Goal: Task Accomplishment & Management: Manage account settings

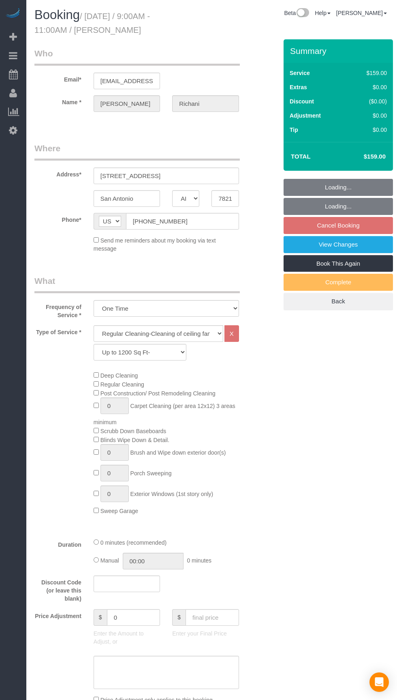
select select "[GEOGRAPHIC_DATA]"
select select "3"
select select "string:fspay-7d7231a9-603f-4b1c-9efe-258d08487ed2"
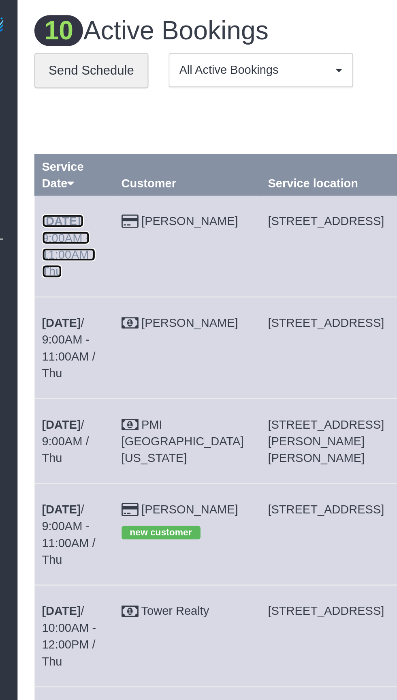
click at [58, 114] on link "[DATE] 9:00AM - 11:00AM / Thu" at bounding box center [51, 118] width 26 height 31
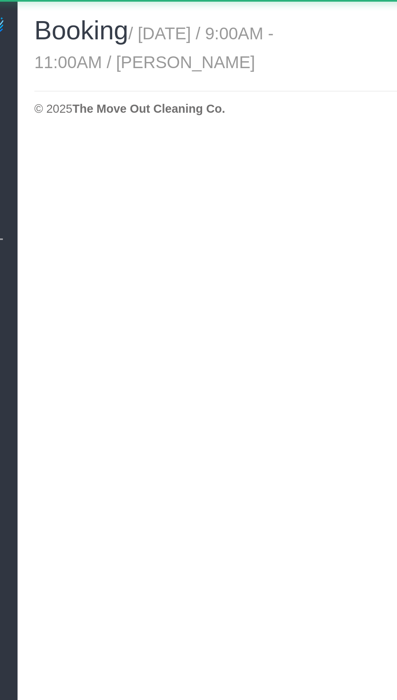
select select "[GEOGRAPHIC_DATA]"
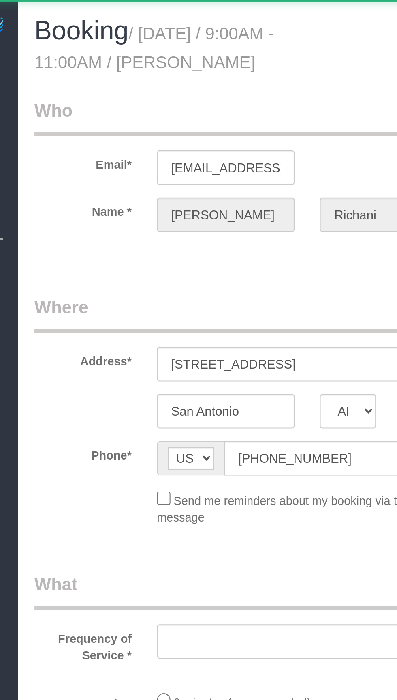
select select "object:1726"
select select "string:fspay-7d7231a9-603f-4b1c-9efe-258d08487ed2"
select select "3"
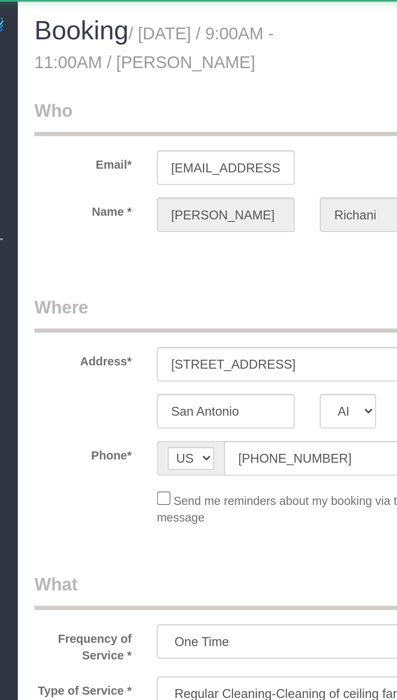
select select "object:1810"
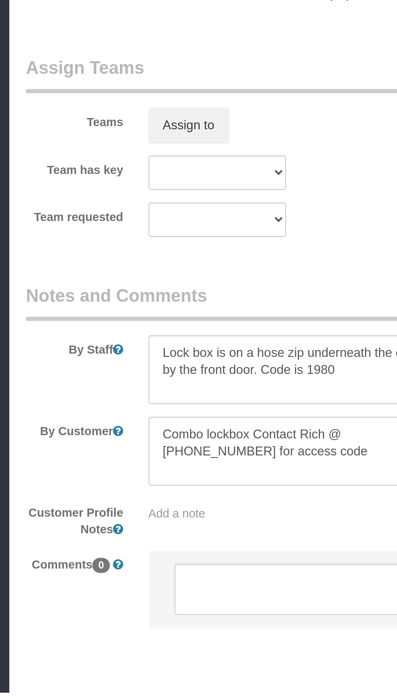
scroll to position [554, 0]
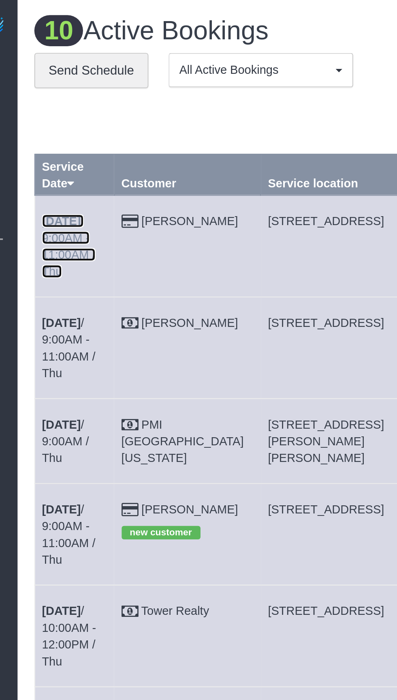
click at [51, 111] on link "[DATE] 9:00AM - 11:00AM / Thu" at bounding box center [51, 118] width 26 height 31
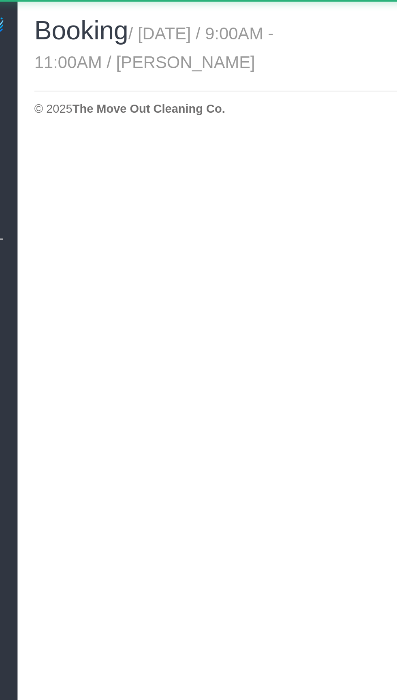
select select "[GEOGRAPHIC_DATA]"
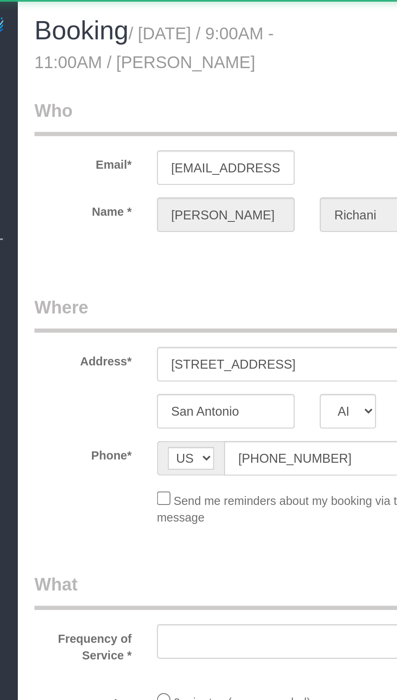
select select "string:fspay-7d7231a9-603f-4b1c-9efe-258d08487ed2"
select select "object:2402"
select select "3"
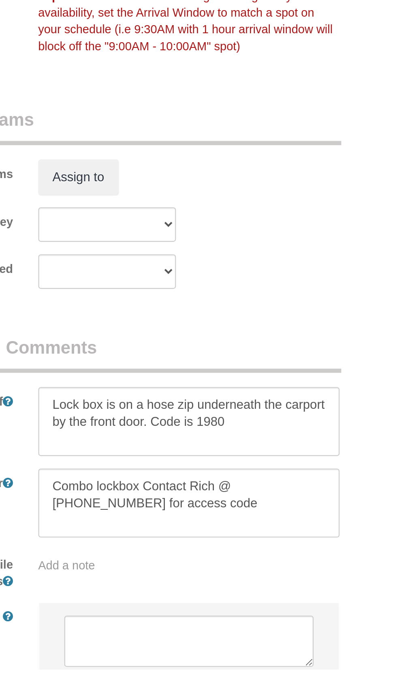
scroll to position [553, 0]
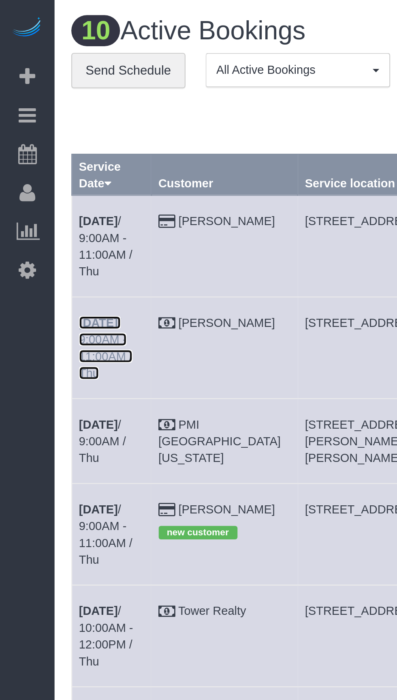
click at [64, 152] on link "[DATE] 9:00AM - 11:00AM / Thu" at bounding box center [51, 167] width 26 height 31
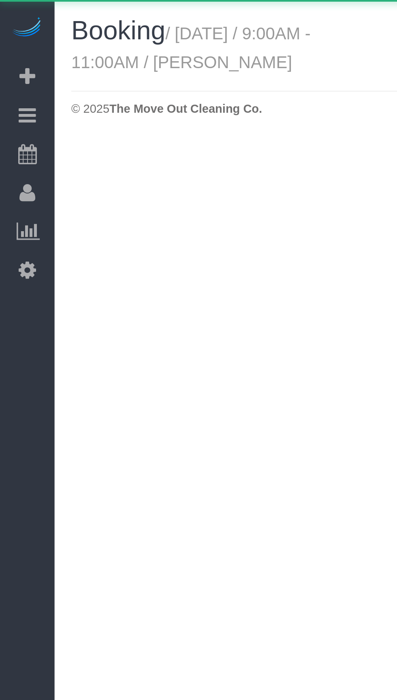
select select "[GEOGRAPHIC_DATA]"
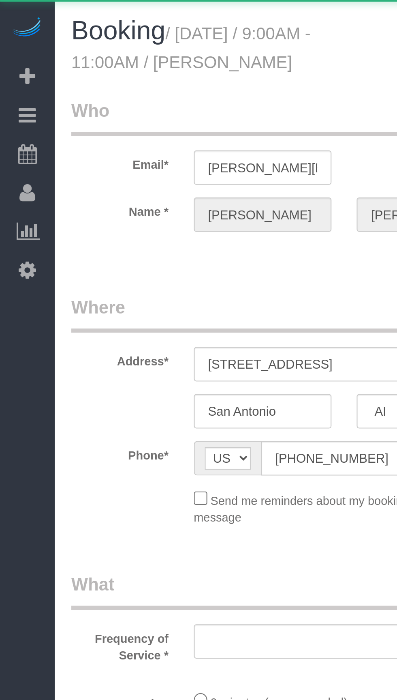
select select "object:2919"
select select "3"
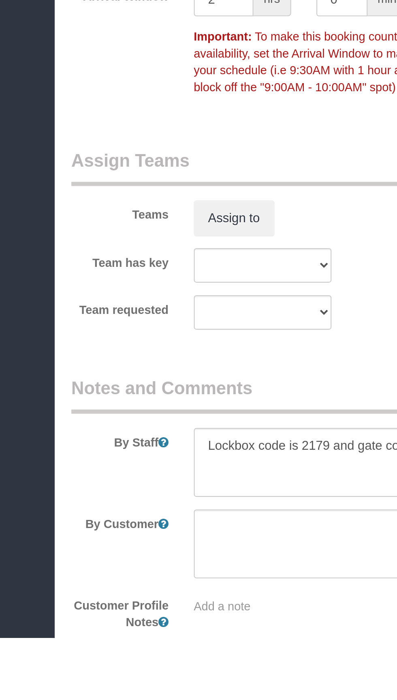
scroll to position [485, 0]
click at [112, 606] on textarea at bounding box center [167, 614] width 146 height 33
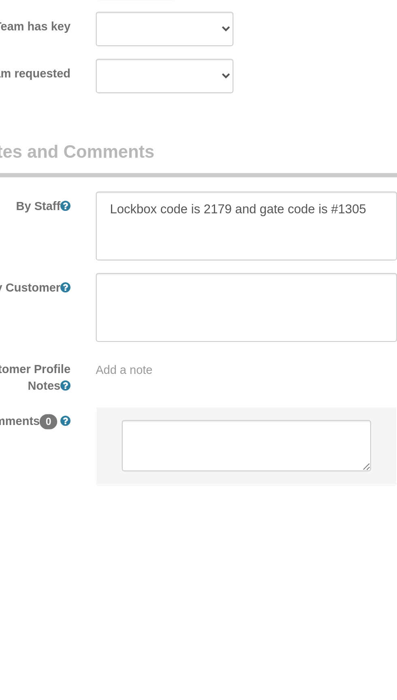
click at [149, 621] on div "Add a note" at bounding box center [167, 621] width 146 height 8
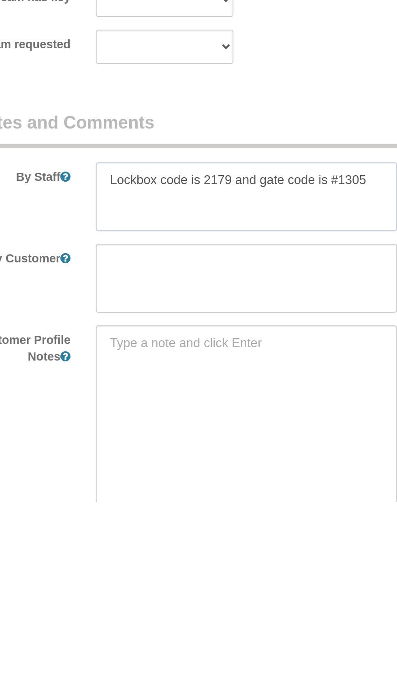
scroll to position [547, 0]
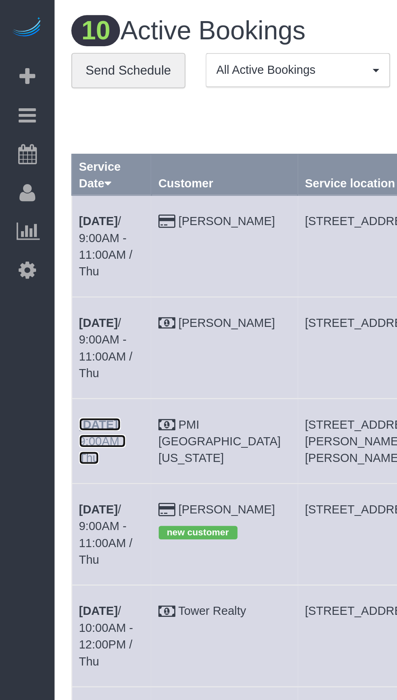
click at [57, 201] on b "[DATE]" at bounding box center [47, 204] width 19 height 6
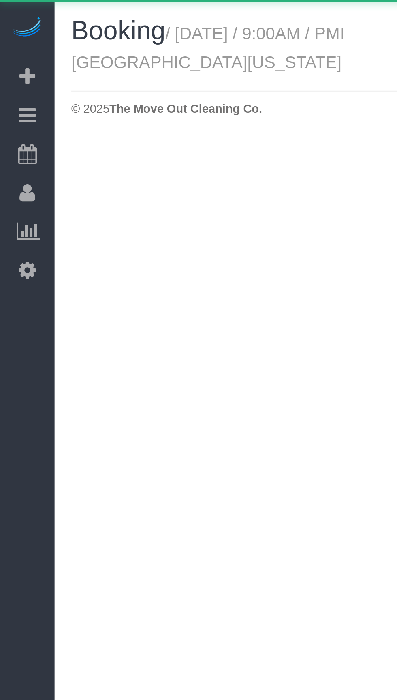
select select "[GEOGRAPHIC_DATA]"
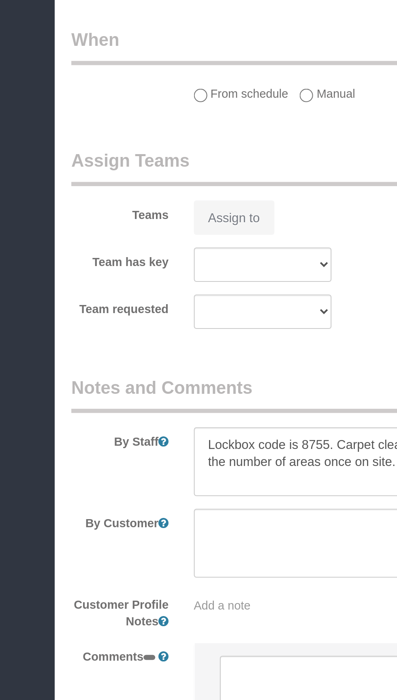
scroll to position [256, 0]
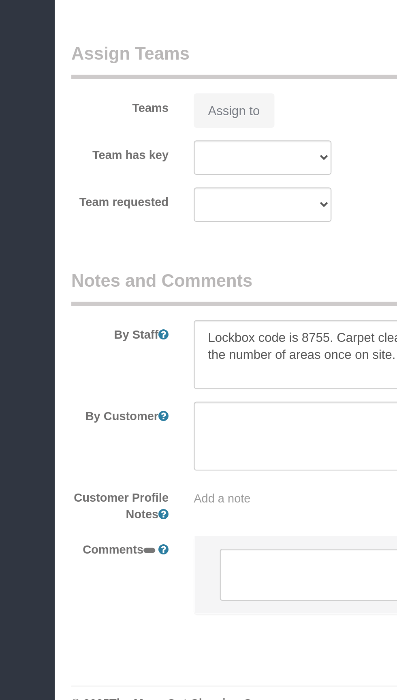
click at [64, 523] on div "By Staff" at bounding box center [146, 520] width 236 height 58
click at [122, 516] on textarea at bounding box center [167, 532] width 146 height 33
select select "3"
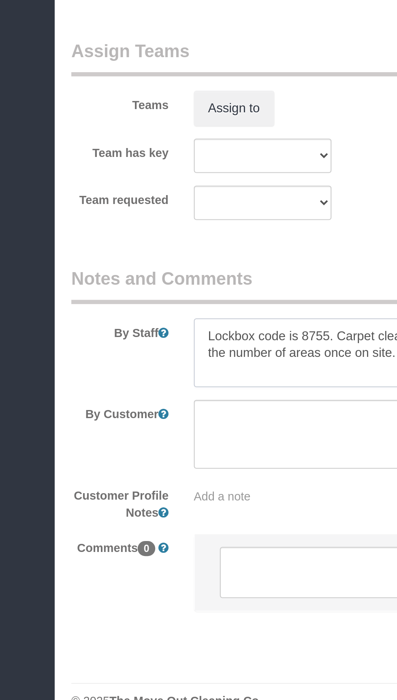
select select "object:3561"
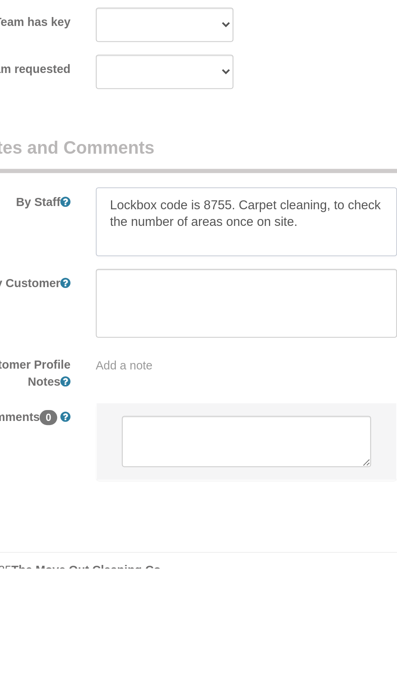
scroll to position [566, 0]
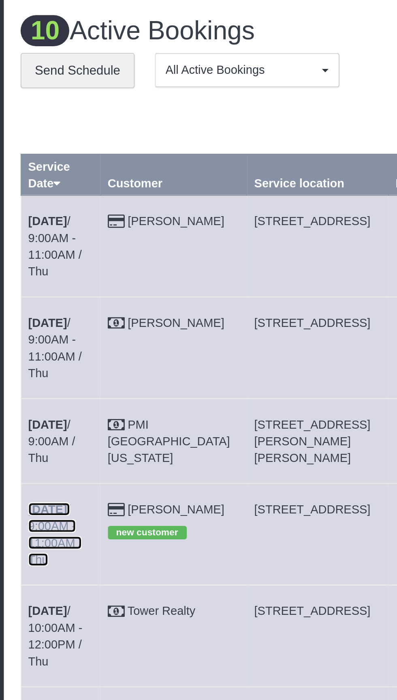
click at [64, 242] on link "[DATE] 9:00AM - 11:00AM / Thu" at bounding box center [51, 257] width 26 height 31
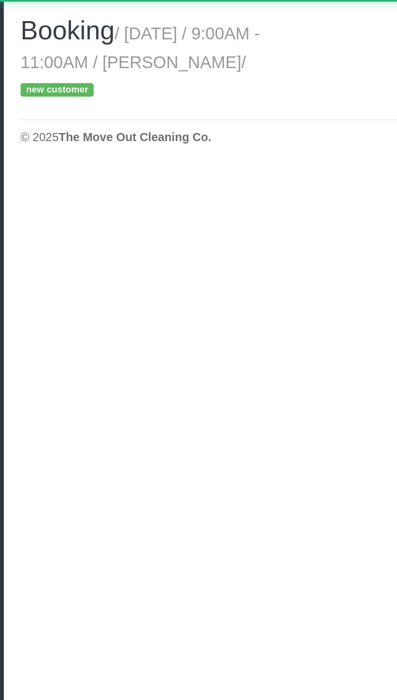
select select "[GEOGRAPHIC_DATA]"
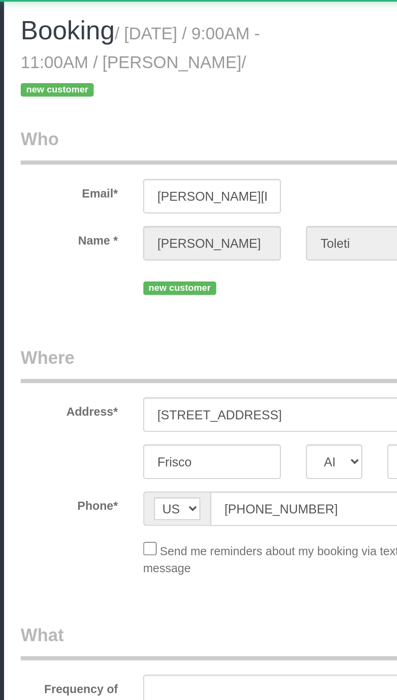
select select "object:4165"
select select "string:fspay-5f8d92c5-0ce8-45ac-bd68-9b5ef688e289"
select select "3"
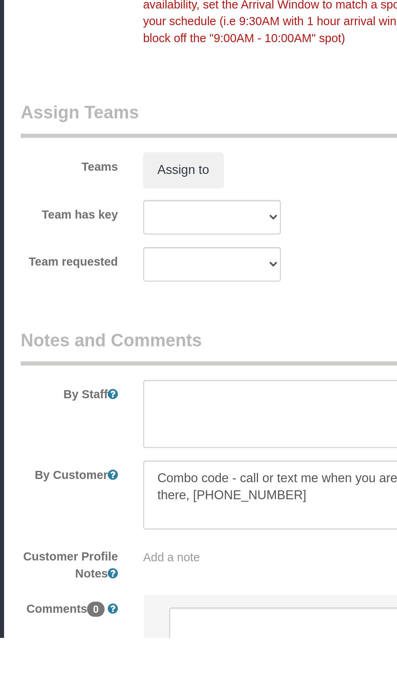
scroll to position [532, 0]
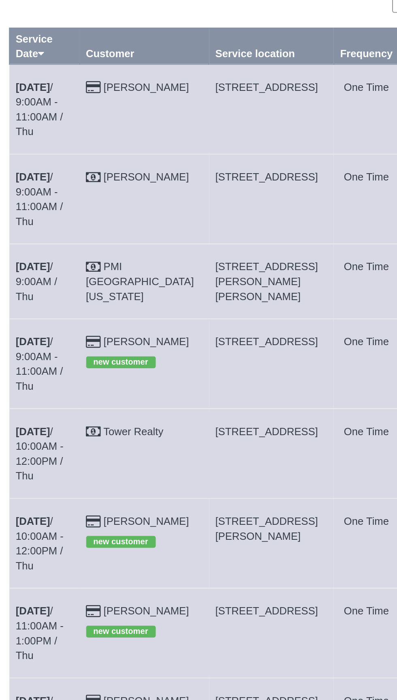
copy span "[STREET_ADDRESS]"
click at [54, 242] on b "[DATE]" at bounding box center [47, 245] width 19 height 6
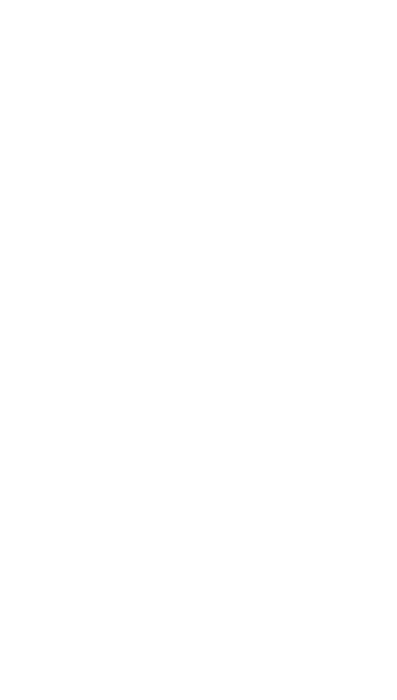
select select "[GEOGRAPHIC_DATA]"
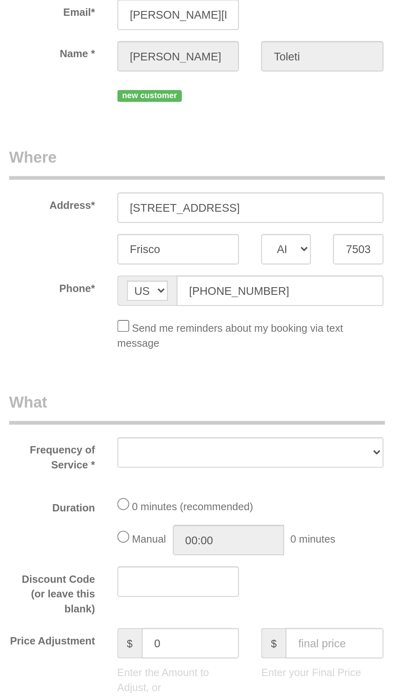
select select "object:4679"
select select "string:fspay-5f8d92c5-0ce8-45ac-bd68-9b5ef688e289"
select select "object:4766"
select select "3"
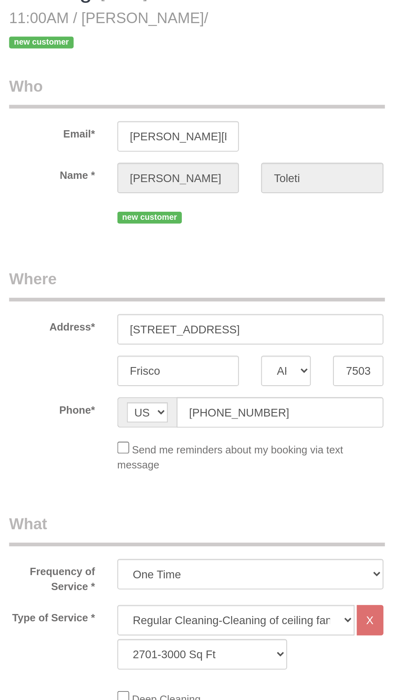
scroll to position [15, 0]
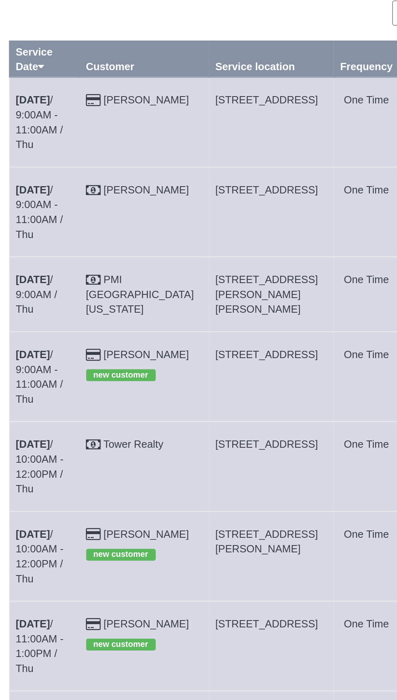
click at [73, 192] on td "[DATE] 9:00AM / Thu" at bounding box center [54, 212] width 39 height 41
click at [61, 201] on link "[DATE] 9:00AM / Thu" at bounding box center [49, 212] width 23 height 23
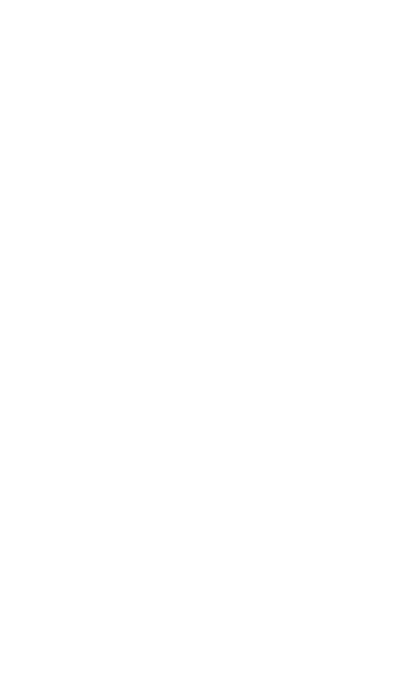
select select "[GEOGRAPHIC_DATA]"
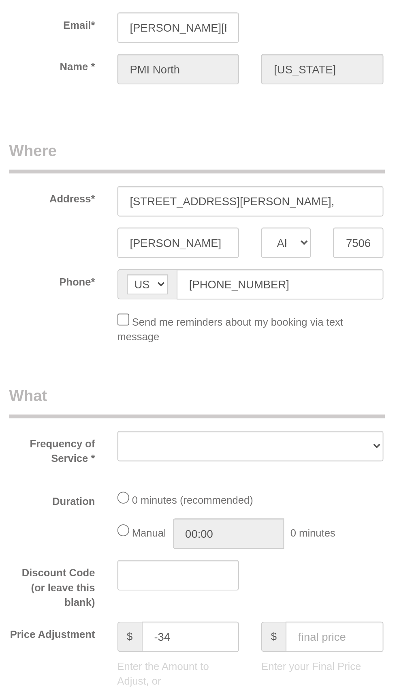
select select "object:5344"
select select "3"
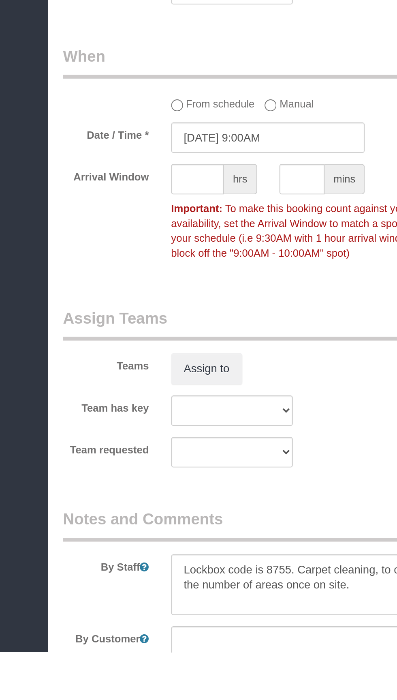
scroll to position [435, 0]
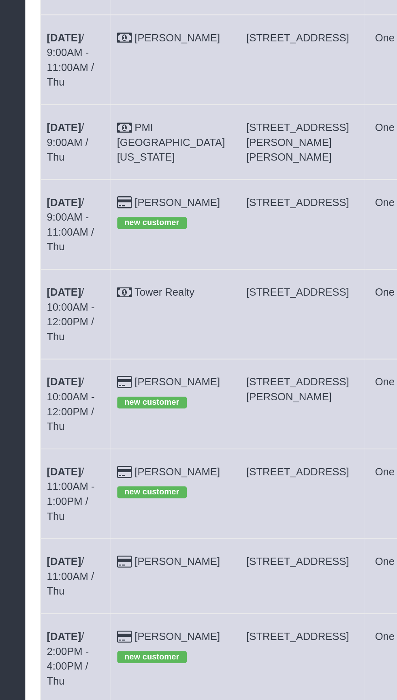
copy span "[STREET_ADDRESS]"
click at [68, 470] on td "[DATE] 2:00PM - 4:00PM / Thu" at bounding box center [54, 494] width 39 height 49
click at [61, 480] on link "[DATE] 2:00PM - 4:00PM / Thu" at bounding box center [49, 495] width 23 height 31
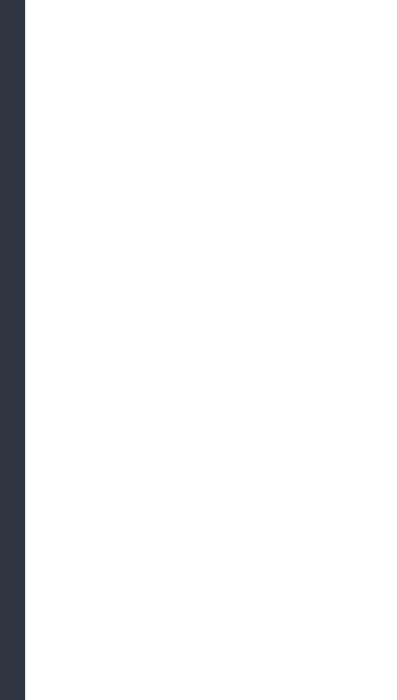
select select "[GEOGRAPHIC_DATA]"
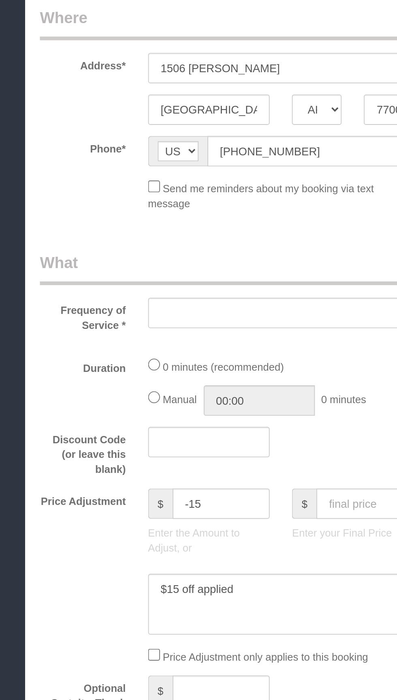
select select "object:5858"
select select "string:fspay-bc11a754-c22f-482f-a86a-da6b9f760954"
select select "3"
select select "spot195"
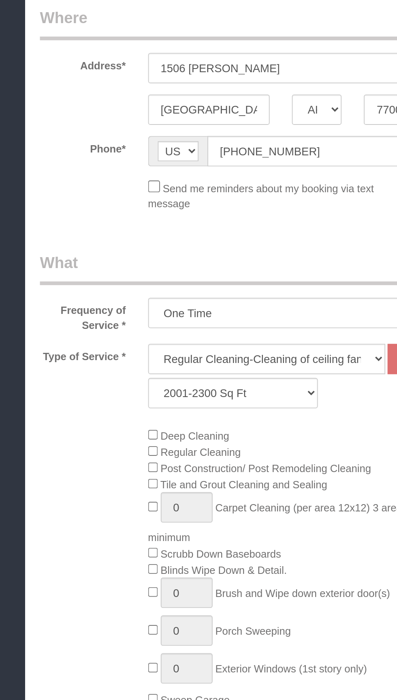
select select "object:5936"
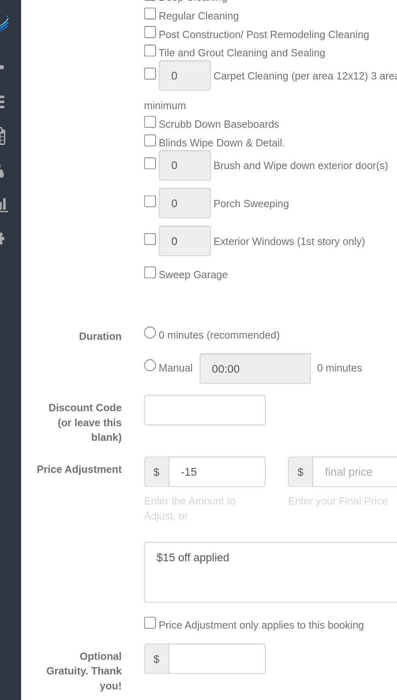
scroll to position [403, 0]
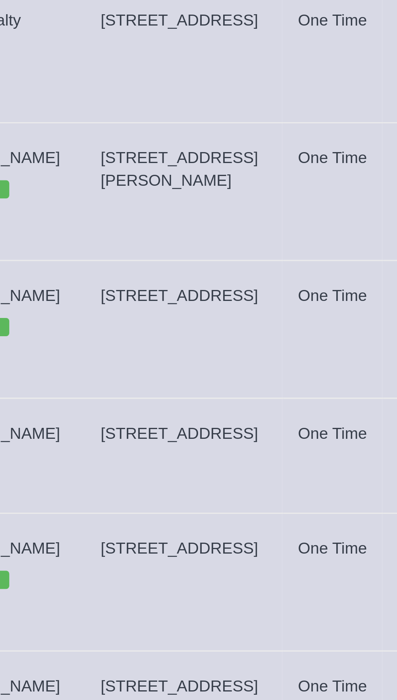
click at [212, 470] on td "[STREET_ADDRESS]" at bounding box center [178, 494] width 68 height 49
copy span "[STREET_ADDRESS]"
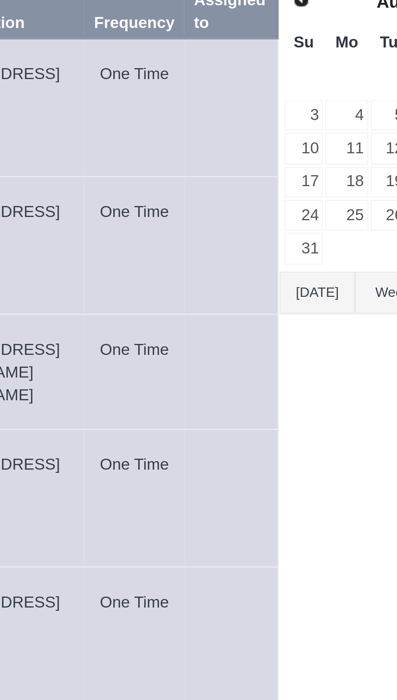
click at [296, 183] on button "[DATE]" at bounding box center [295, 184] width 27 height 15
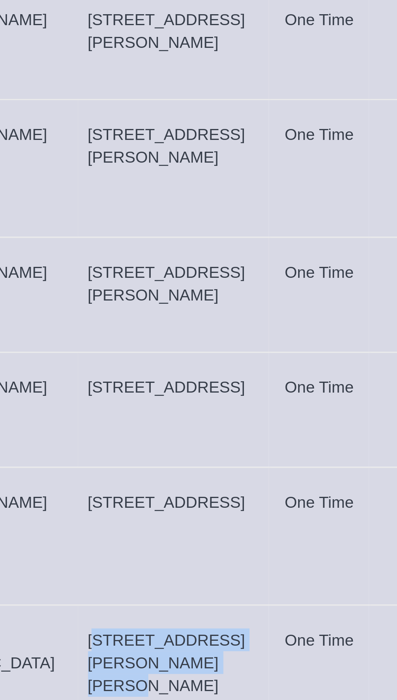
copy span "[STREET_ADDRESS][PERSON_NAME][PERSON_NAME]"
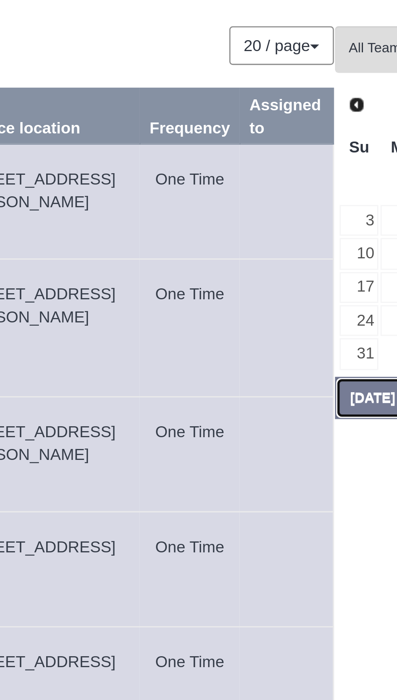
click at [293, 184] on button "[DATE]" at bounding box center [295, 184] width 27 height 15
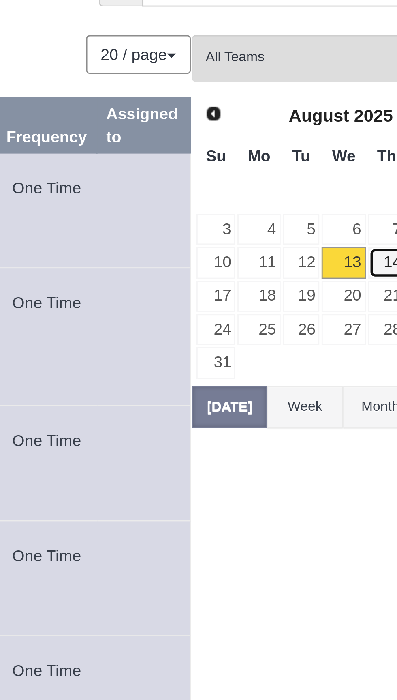
click at [353, 133] on link "14" at bounding box center [351, 133] width 13 height 11
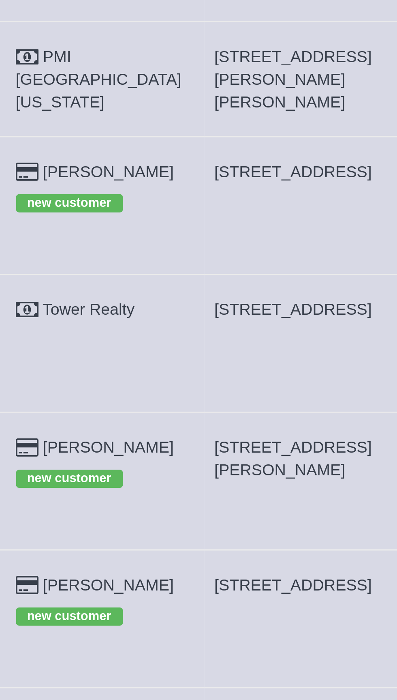
copy span "[STREET_ADDRESS]"
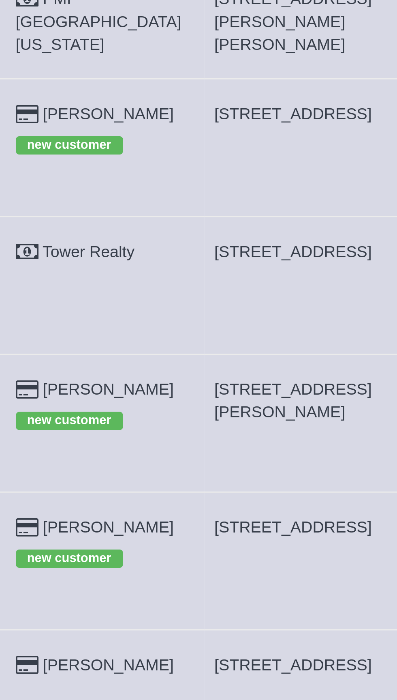
copy span "[STREET_ADDRESS]"
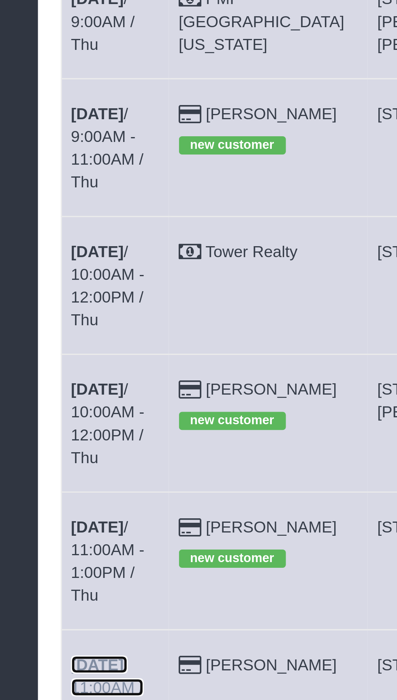
click at [57, 480] on b "[DATE]" at bounding box center [47, 483] width 19 height 6
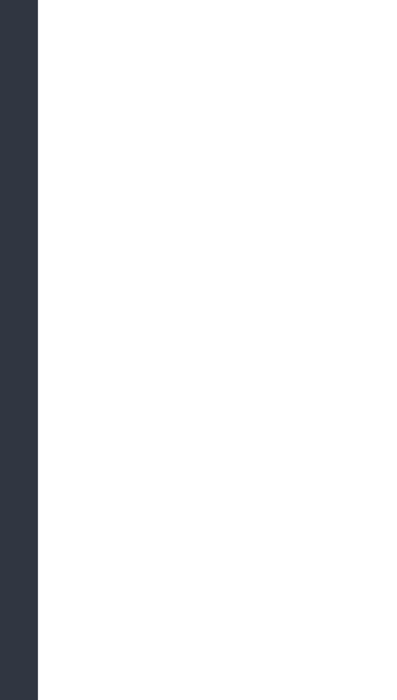
select select "[GEOGRAPHIC_DATA]"
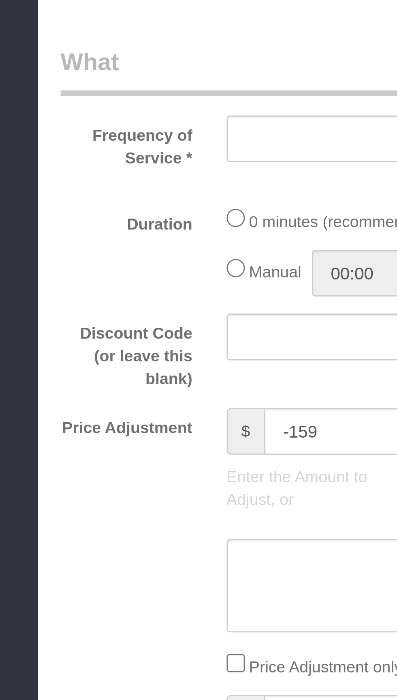
select select "object:6696"
select select "string:fspay-f774e71e-4e27-494e-9dda-aa600ba2fbfd"
select select "3"
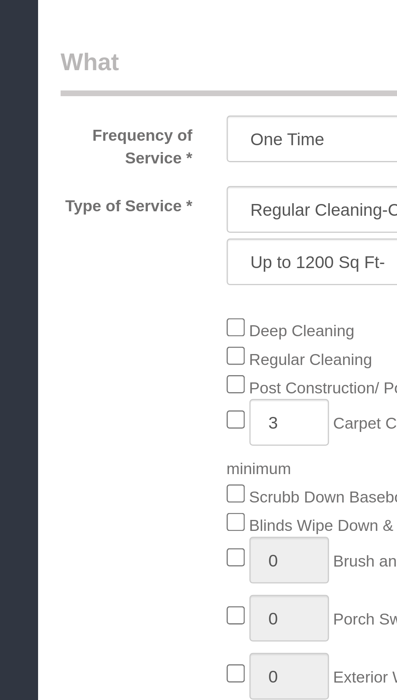
select select "object:6755"
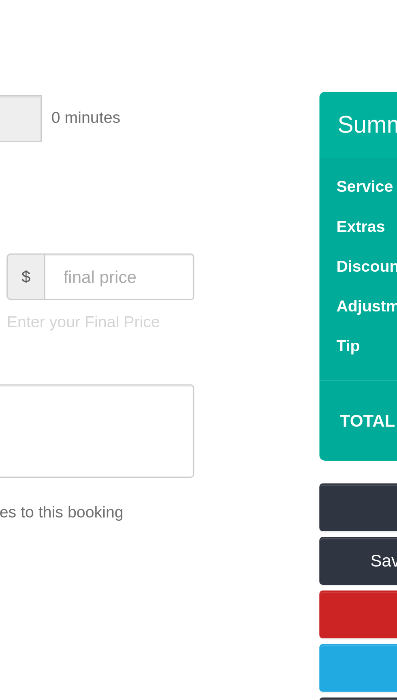
scroll to position [509, 0]
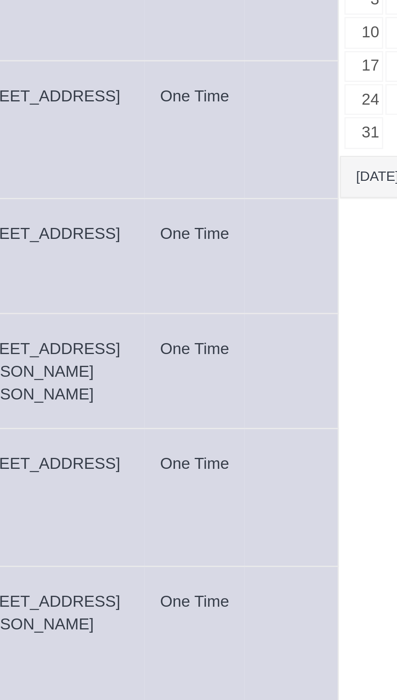
click at [292, 182] on button "[DATE]" at bounding box center [295, 184] width 27 height 15
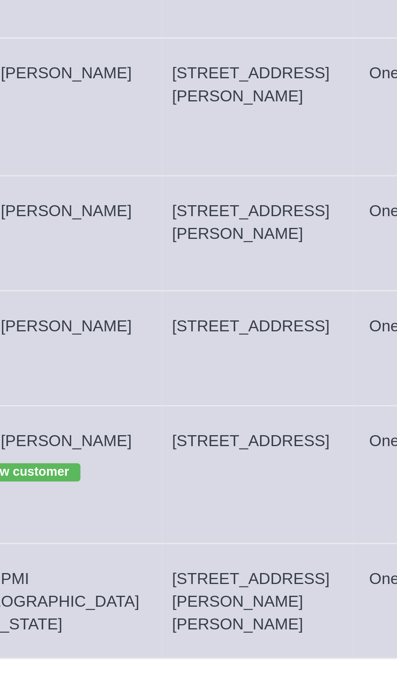
click at [191, 277] on td "[STREET_ADDRESS]" at bounding box center [178, 290] width 68 height 49
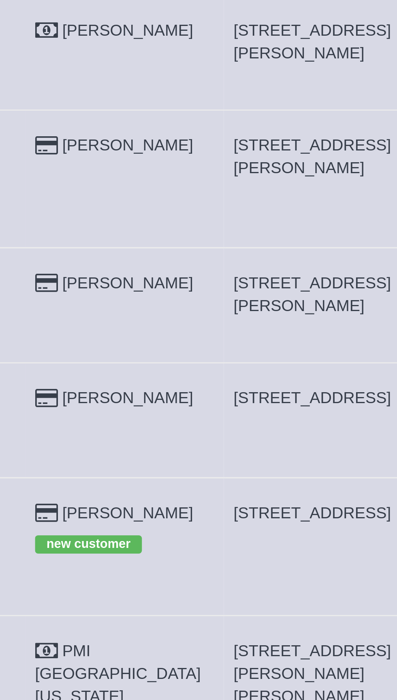
copy span "[STREET_ADDRESS]"
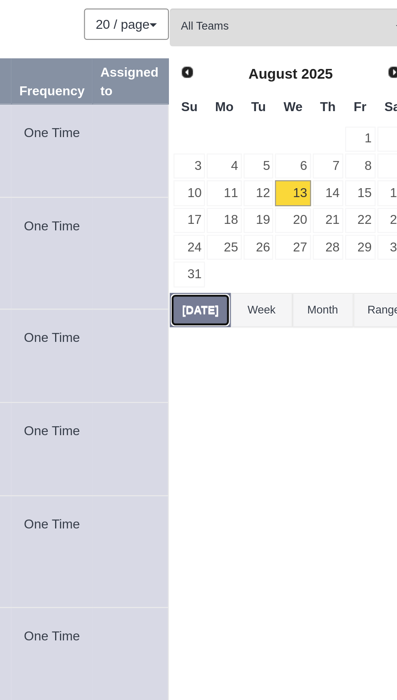
click at [296, 189] on button "[DATE]" at bounding box center [295, 184] width 27 height 15
click at [353, 131] on link "14" at bounding box center [351, 133] width 13 height 11
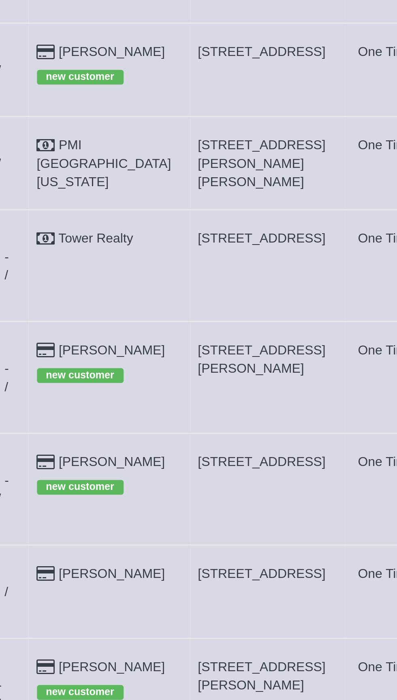
copy span "[STREET_ADDRESS]"
